Goal: Check status: Check status

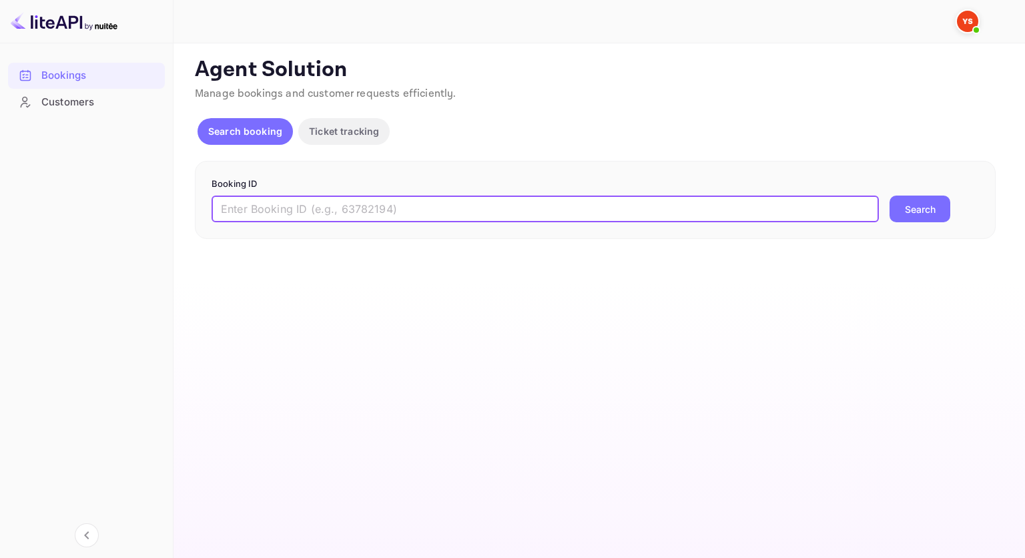
click at [326, 203] on input "text" at bounding box center [545, 208] width 667 height 27
paste input "8025577"
type input "8025577"
click at [913, 220] on button "Search" at bounding box center [919, 208] width 61 height 27
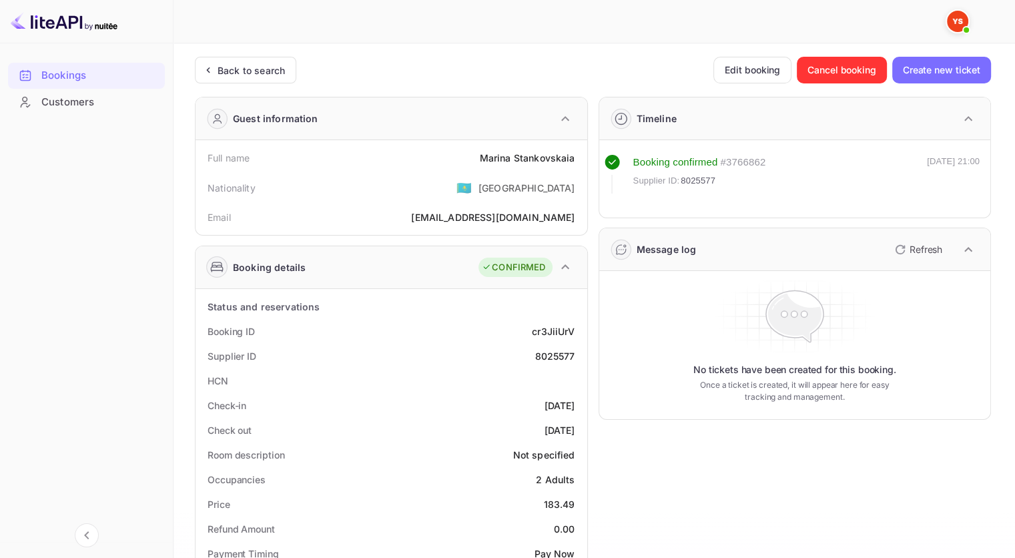
click at [560, 354] on div "8025577" at bounding box center [554, 356] width 40 height 14
copy div "8025577"
click at [547, 157] on div "[PERSON_NAME]" at bounding box center [527, 158] width 95 height 14
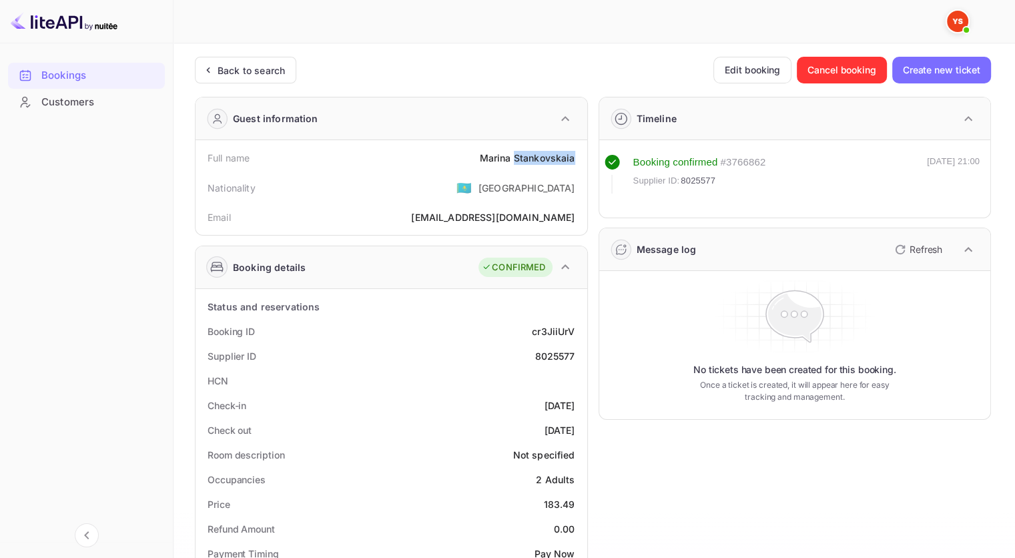
click at [547, 157] on div "[PERSON_NAME]" at bounding box center [527, 158] width 95 height 14
copy div "[PERSON_NAME]"
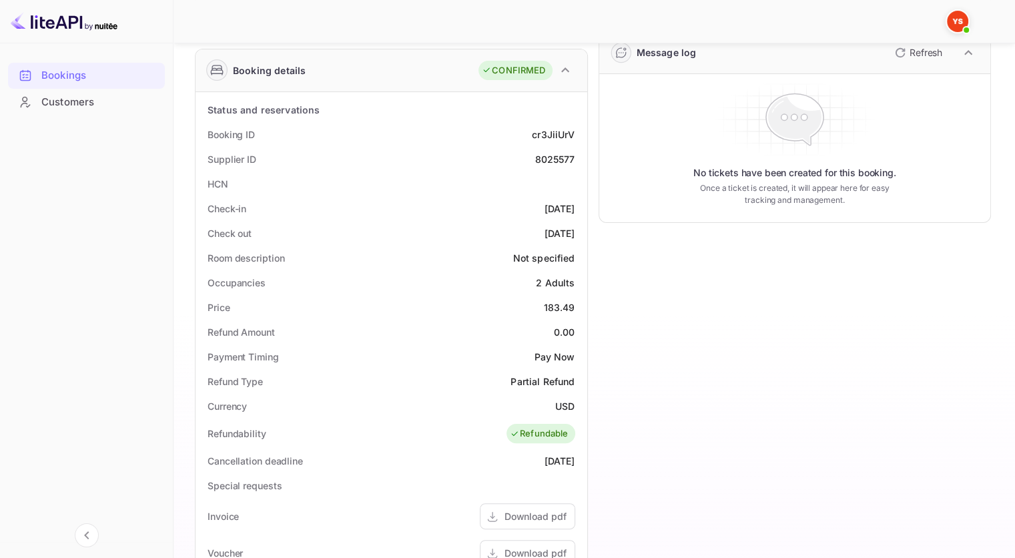
scroll to position [200, 0]
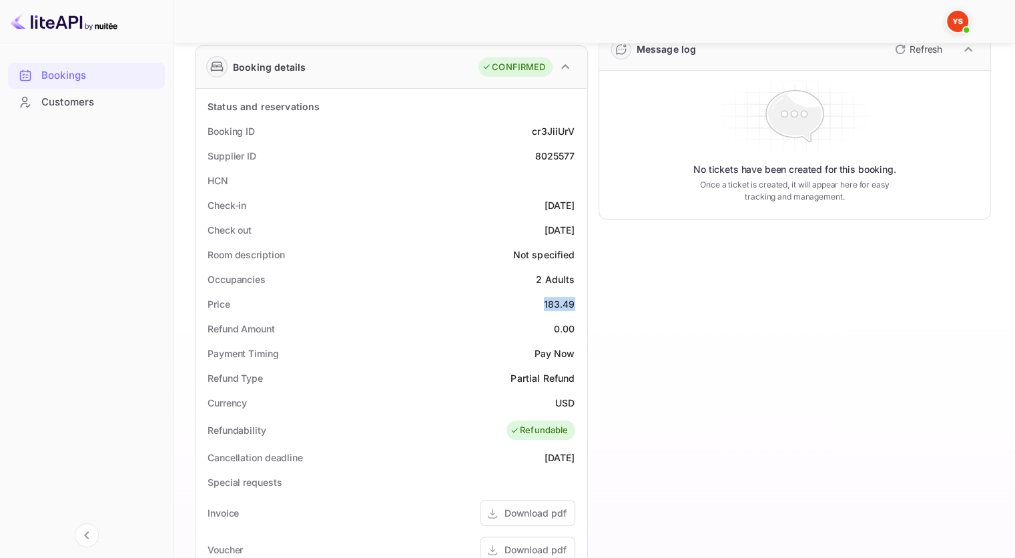
drag, startPoint x: 548, startPoint y: 301, endPoint x: 574, endPoint y: 302, distance: 26.0
click at [574, 302] on div "Price 183.49" at bounding box center [391, 304] width 381 height 25
copy div "183.49"
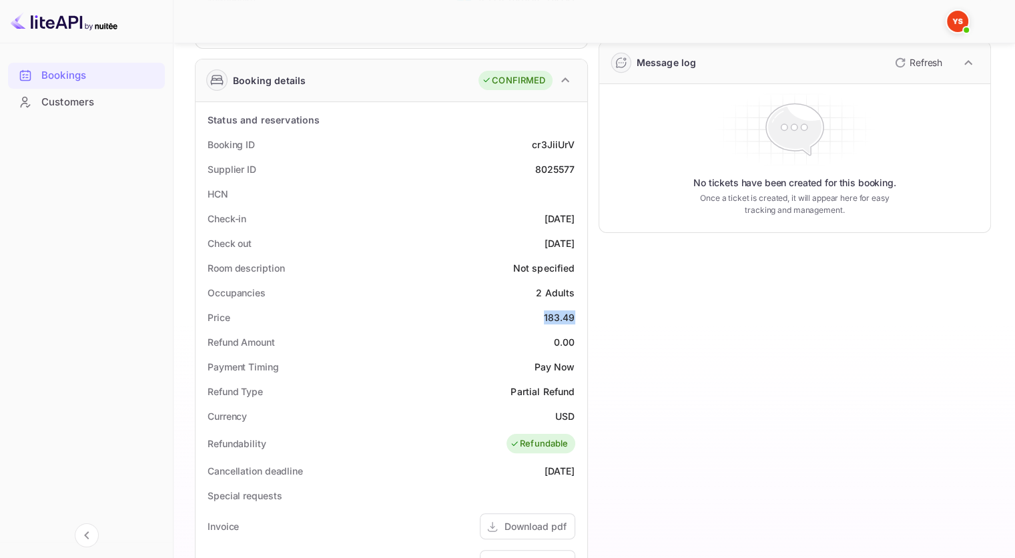
scroll to position [67, 0]
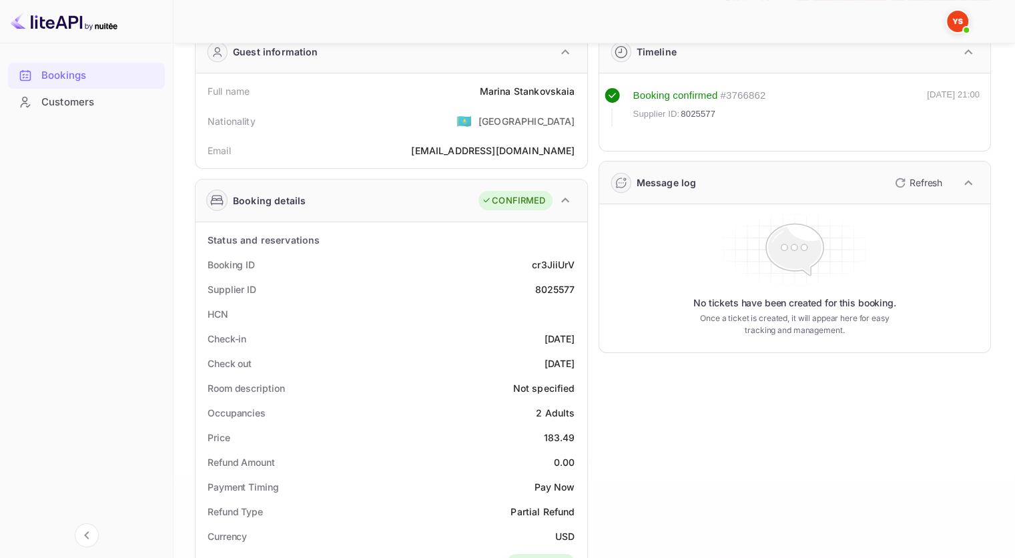
click at [548, 290] on div "8025577" at bounding box center [554, 289] width 40 height 14
copy div "8025577"
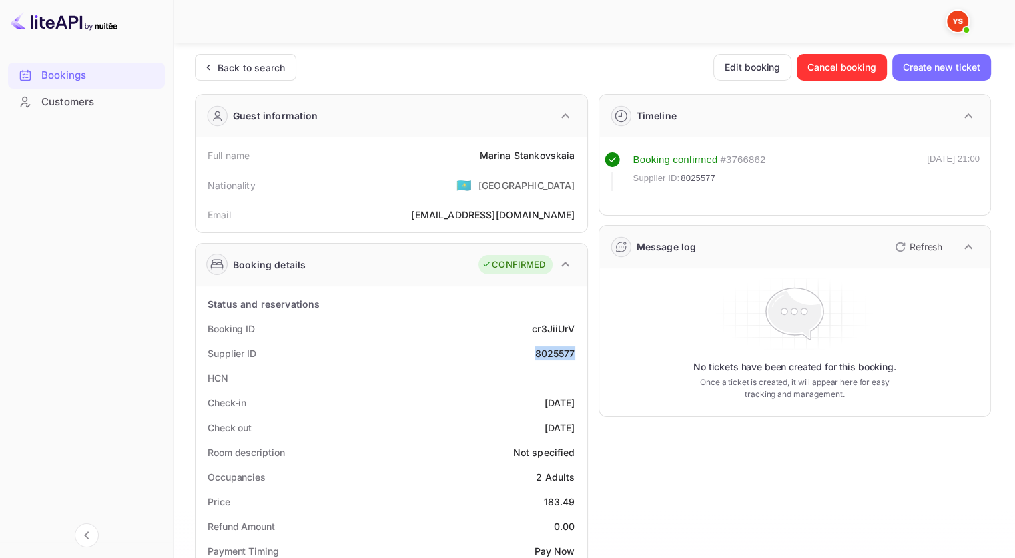
scroll to position [0, 0]
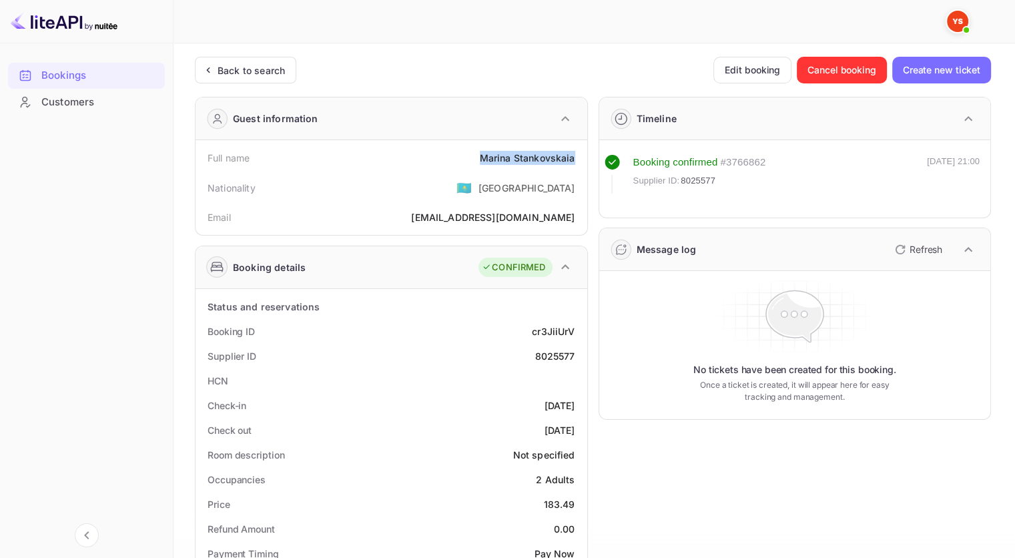
drag, startPoint x: 574, startPoint y: 157, endPoint x: 480, endPoint y: 155, distance: 94.1
click at [483, 158] on div "Full name [PERSON_NAME]" at bounding box center [391, 157] width 381 height 25
copy div "[PERSON_NAME]"
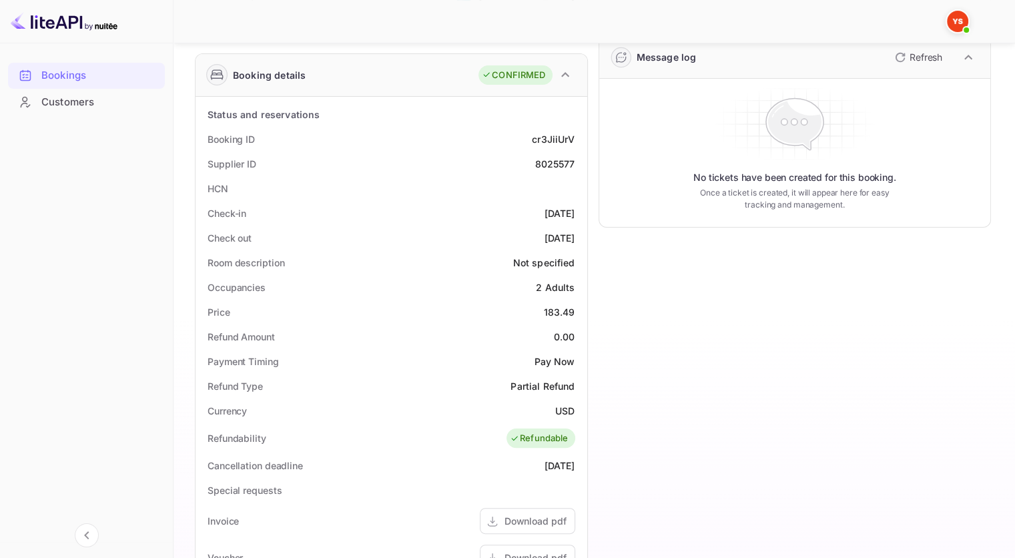
scroll to position [200, 0]
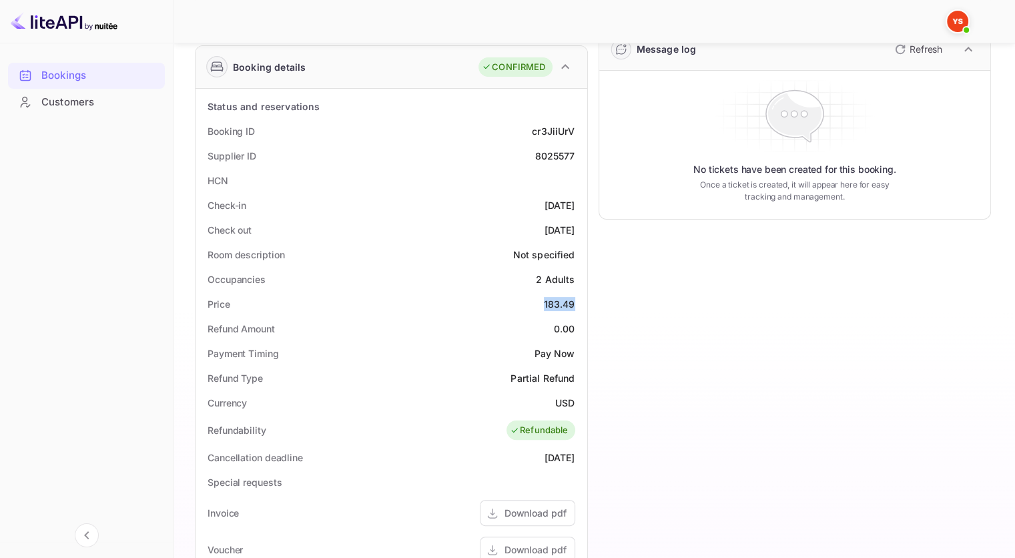
drag, startPoint x: 551, startPoint y: 306, endPoint x: 576, endPoint y: 304, distance: 24.8
click at [576, 304] on div "Price 183.49" at bounding box center [391, 304] width 381 height 25
copy div "183.49"
